Goal: Information Seeking & Learning: Learn about a topic

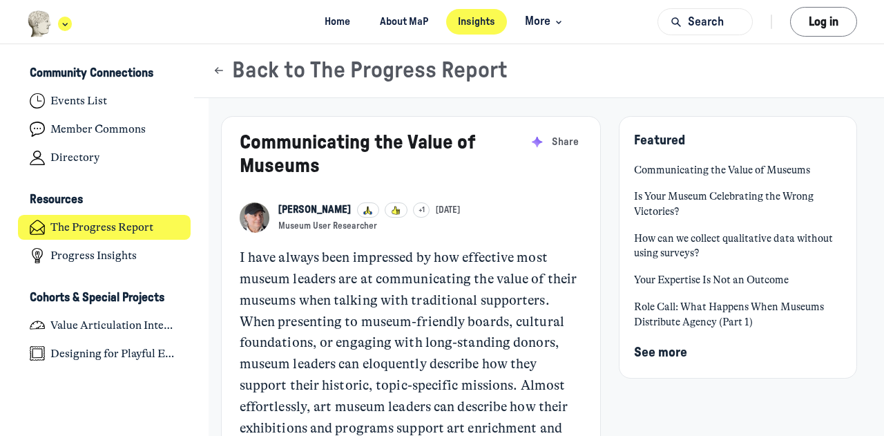
click at [61, 28] on div "Main navigation bar" at bounding box center [65, 24] width 14 height 15
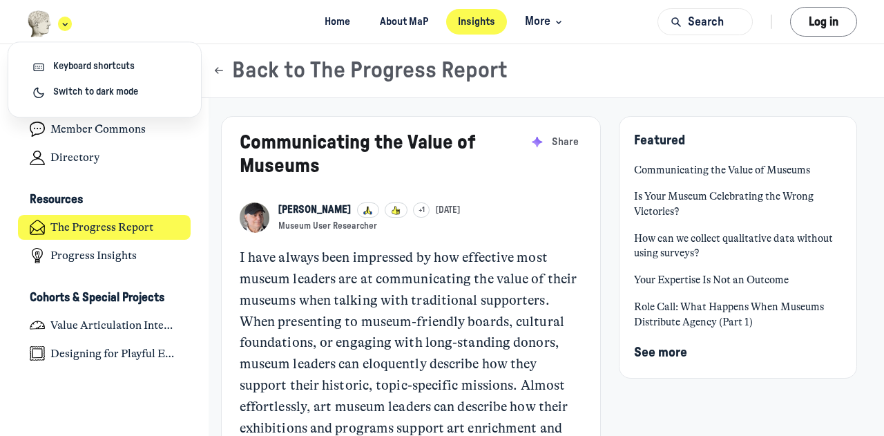
click at [61, 28] on div "Main navigation bar" at bounding box center [65, 24] width 14 height 15
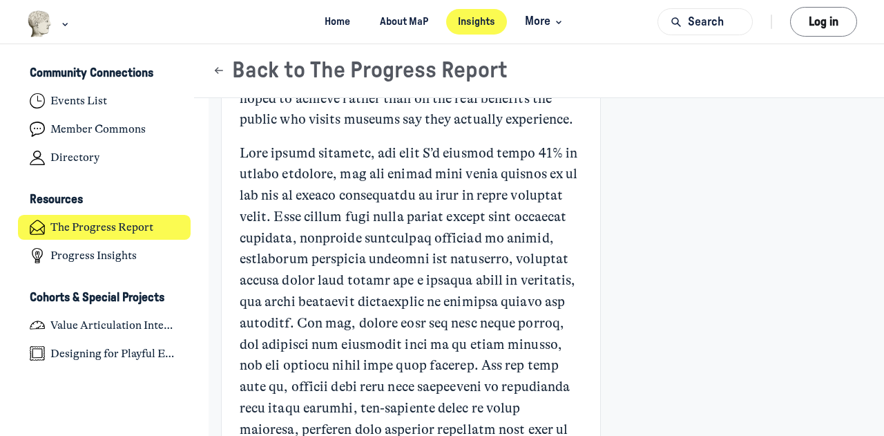
scroll to position [1865, 0]
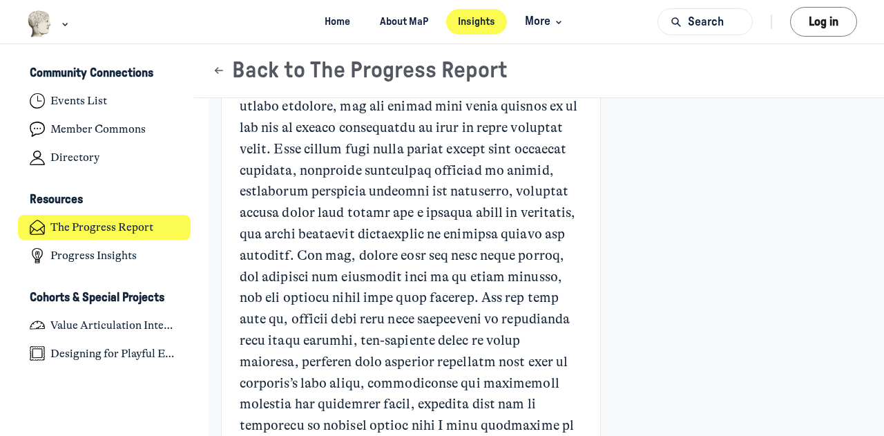
click at [428, 274] on p "Main Content" at bounding box center [411, 288] width 343 height 426
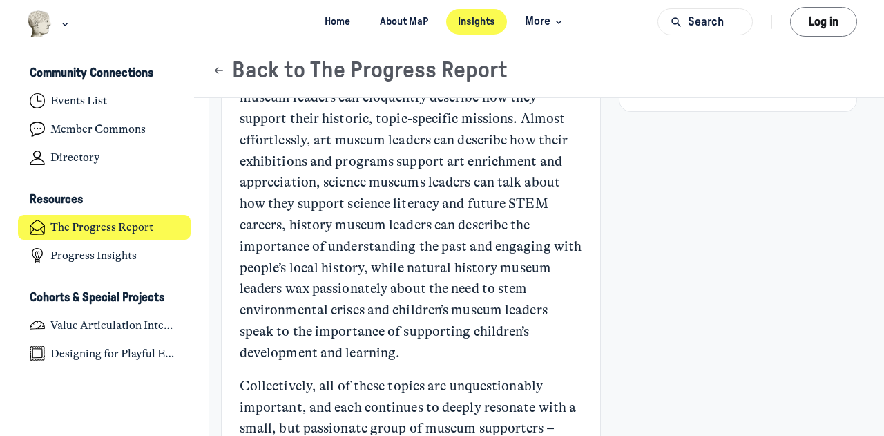
scroll to position [0, 0]
